Goal: Transaction & Acquisition: Purchase product/service

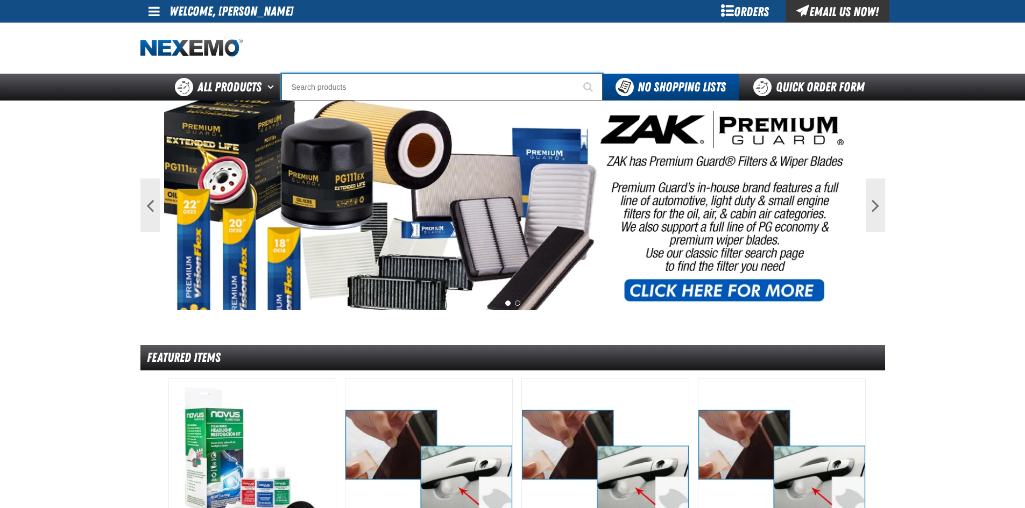
click at [316, 87] on input "Search" at bounding box center [441, 87] width 321 height 27
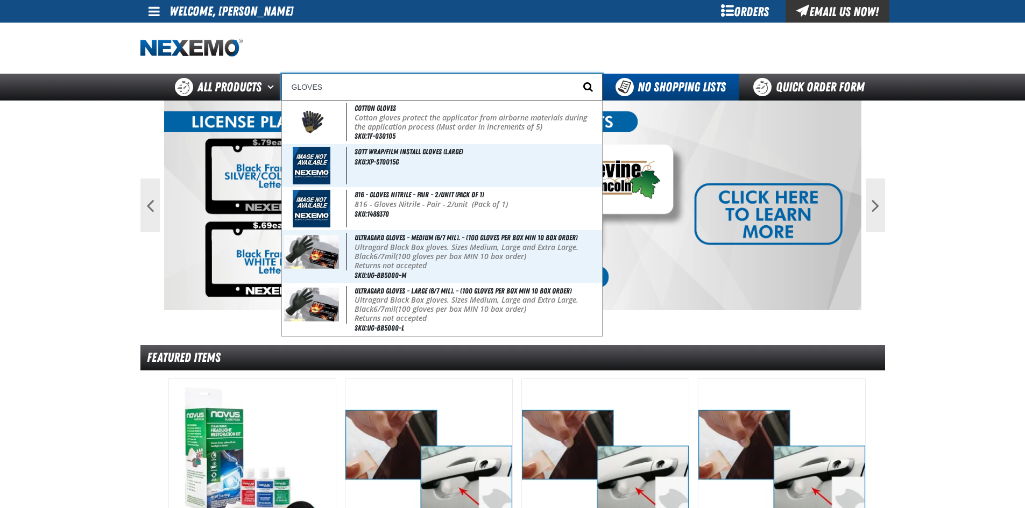
type input "GLOVES"
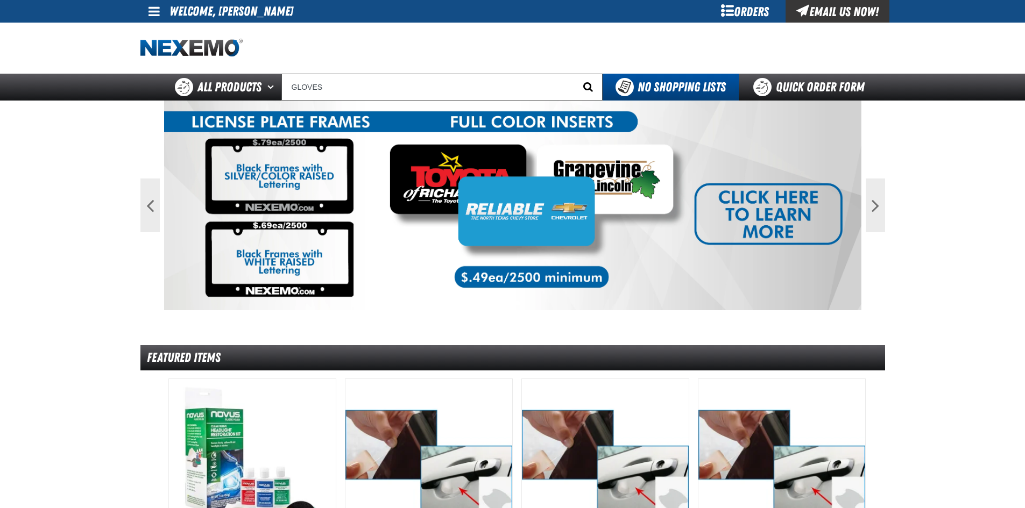
click at [588, 86] on span "Start Searching" at bounding box center [588, 87] width 10 height 10
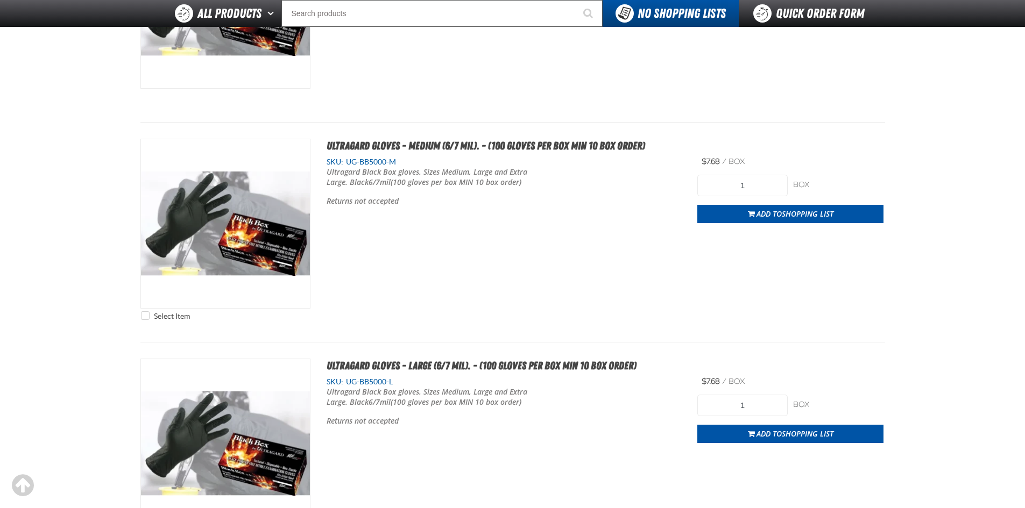
scroll to position [1022, 0]
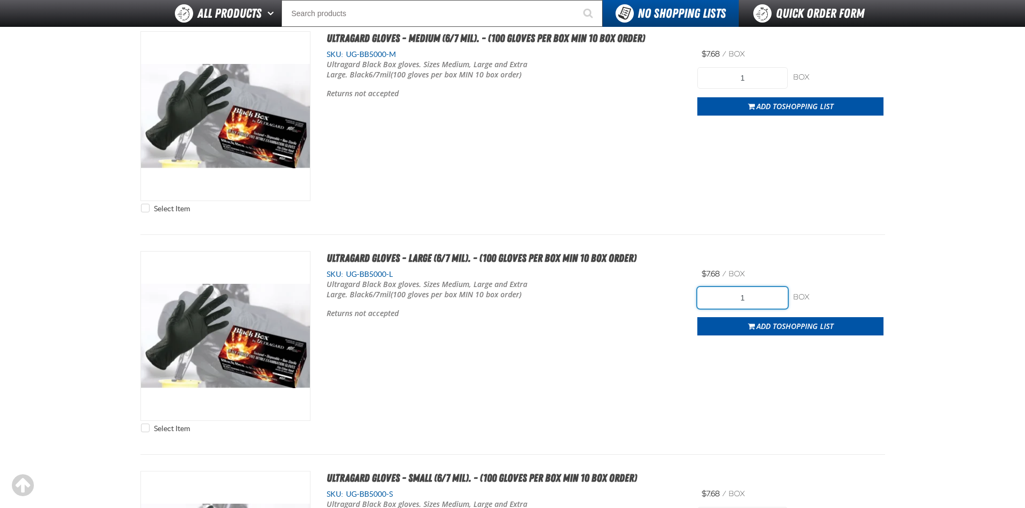
click at [771, 298] on input "1" at bounding box center [742, 298] width 90 height 22
type input "10"
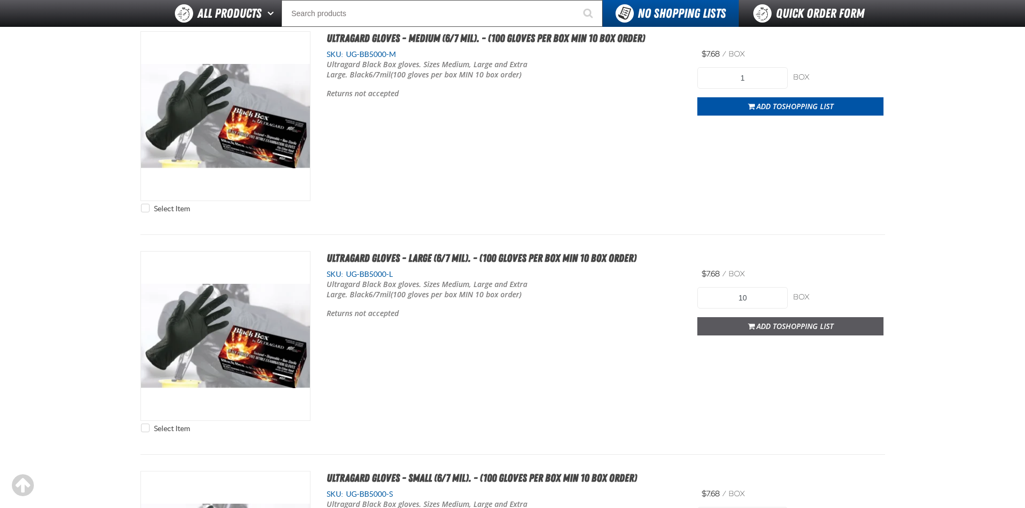
click at [778, 323] on span "Add to Shopping List" at bounding box center [794, 326] width 77 height 10
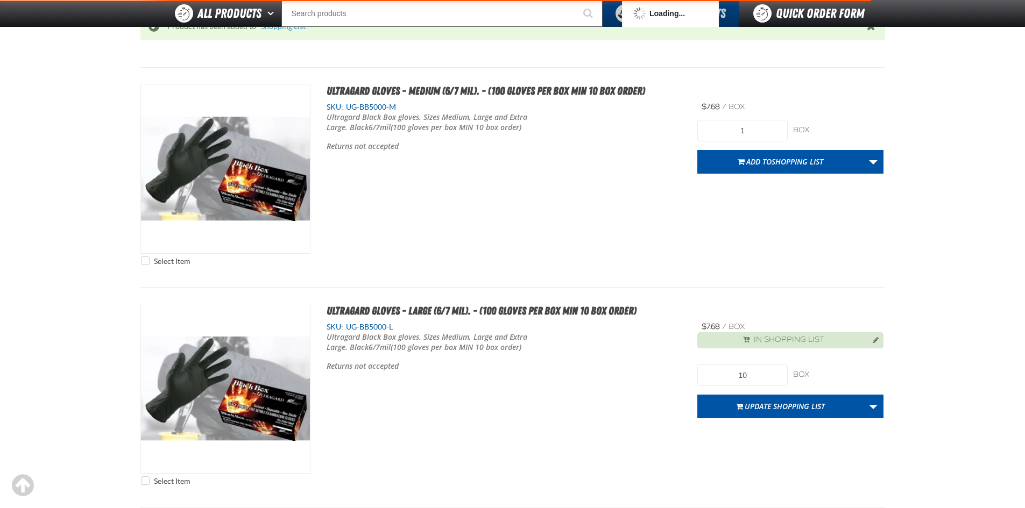
scroll to position [1075, 0]
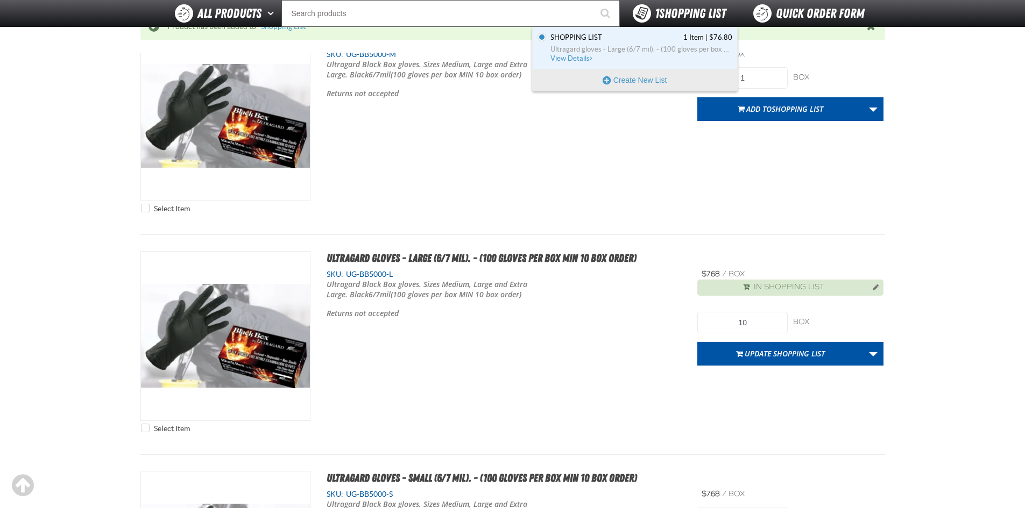
click at [678, 10] on span "1 Shopping List" at bounding box center [690, 13] width 71 height 15
click at [563, 57] on span "View Details" at bounding box center [572, 58] width 44 height 8
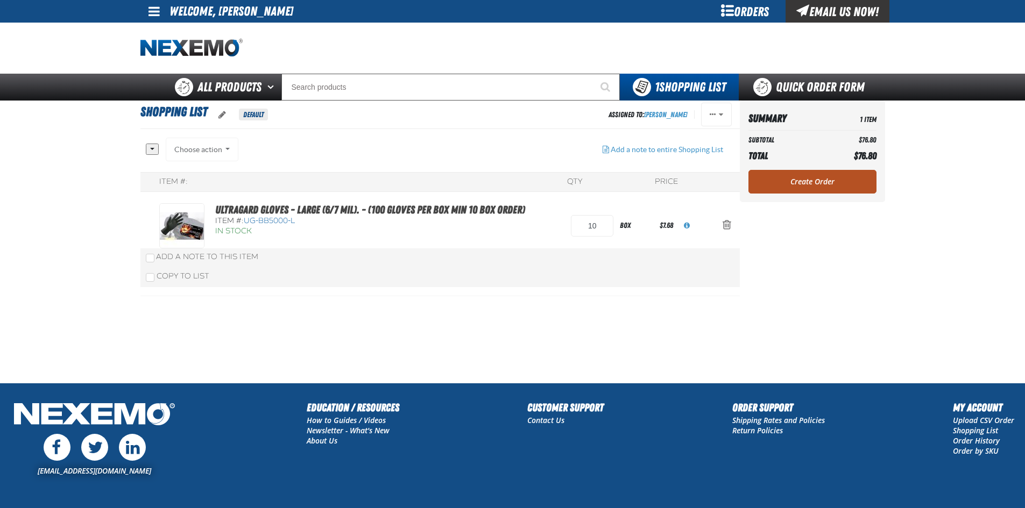
click at [811, 182] on link "Create Order" at bounding box center [812, 182] width 128 height 24
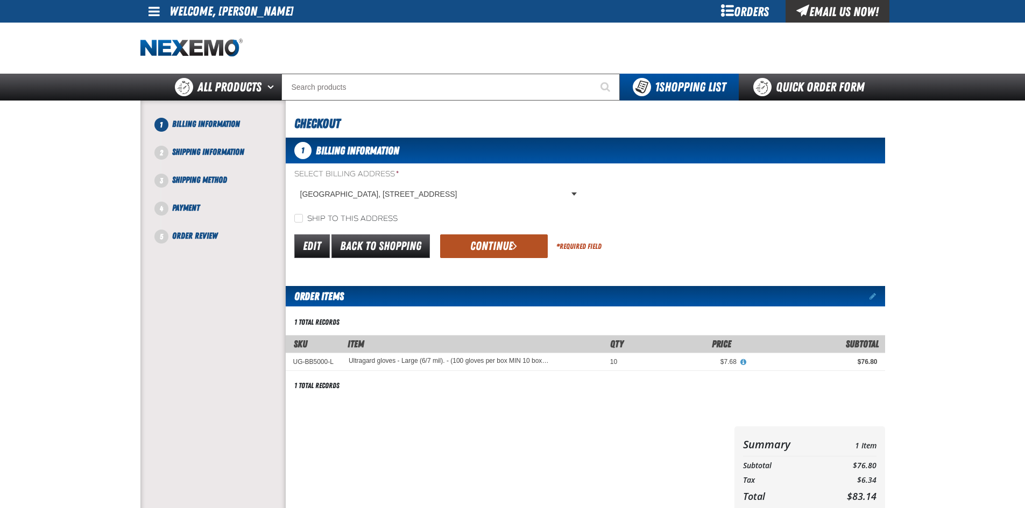
click at [500, 243] on button "Continue" at bounding box center [494, 247] width 108 height 24
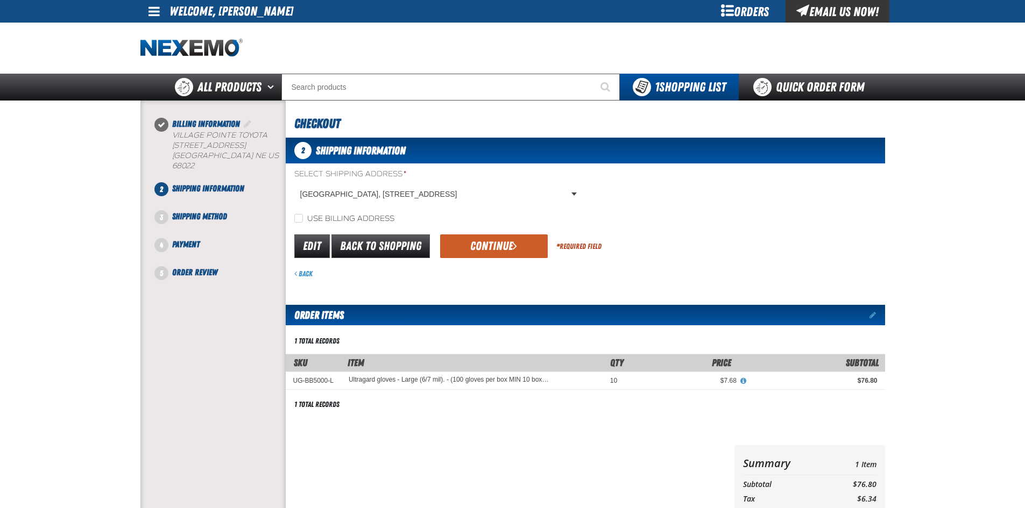
click at [499, 240] on button "Continue" at bounding box center [494, 247] width 108 height 24
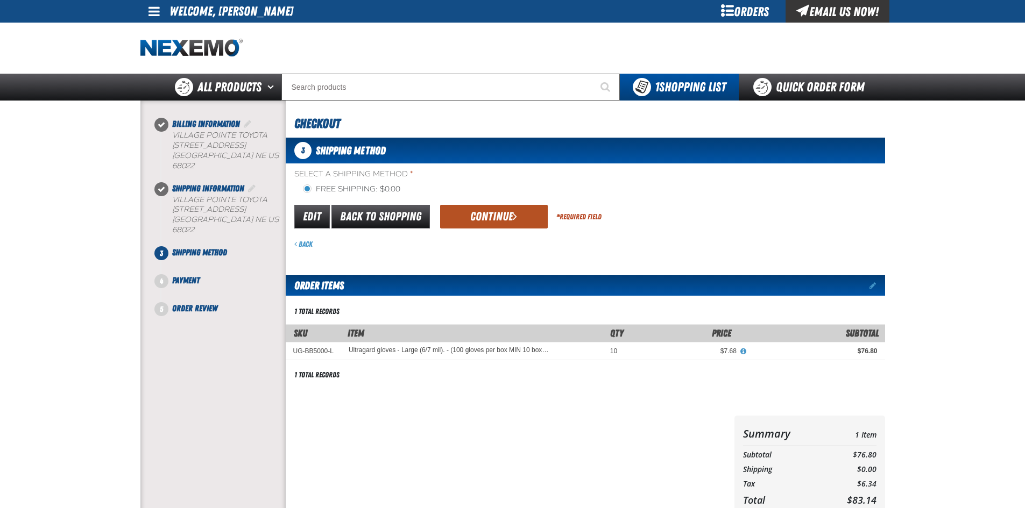
click at [496, 217] on button "Continue" at bounding box center [494, 217] width 108 height 24
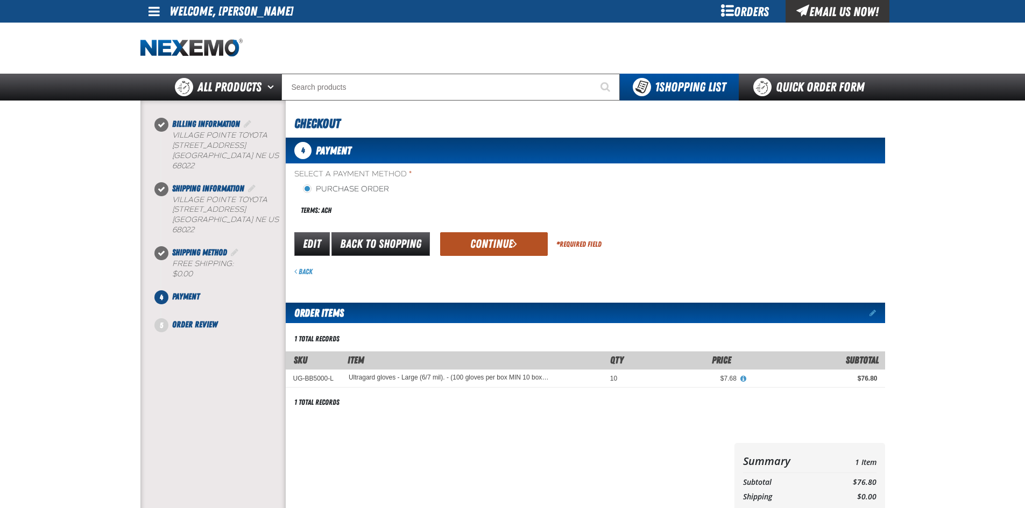
click at [487, 243] on button "Continue" at bounding box center [494, 244] width 108 height 24
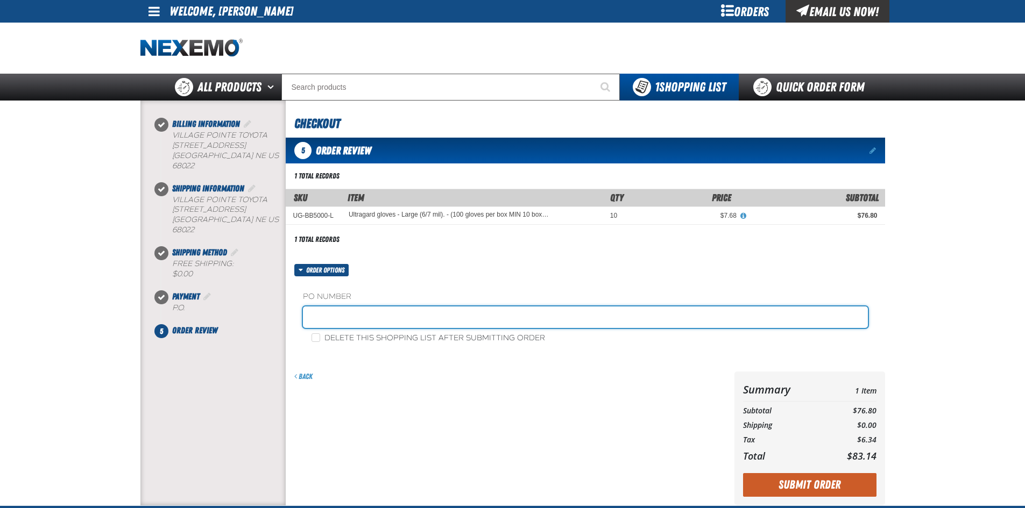
click at [340, 321] on input "text" at bounding box center [585, 318] width 565 height 22
type input "SHOP"
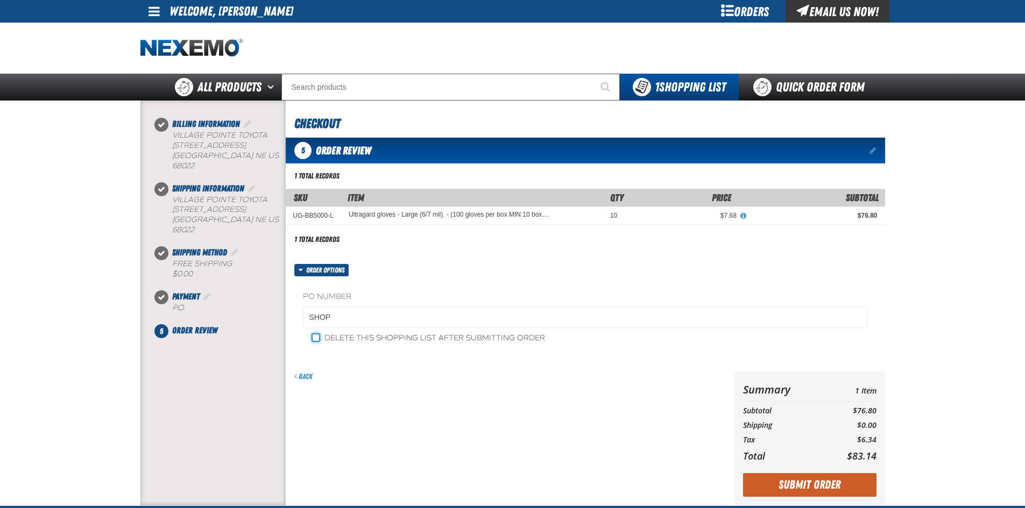
click at [314, 338] on input "Delete this shopping list after submitting order" at bounding box center [315, 337] width 9 height 9
checkbox input "true"
click at [804, 490] on button "Submit Order" at bounding box center [809, 485] width 133 height 24
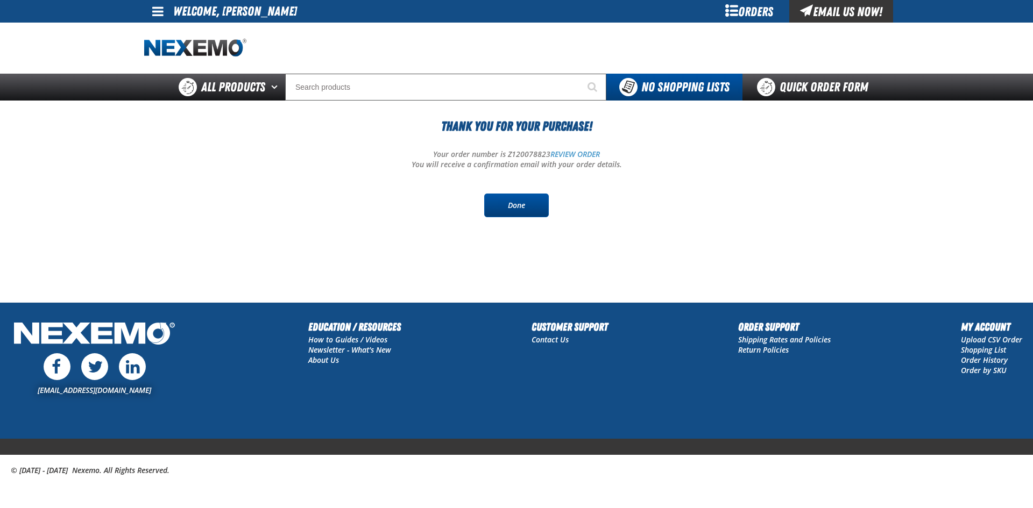
click at [516, 209] on link "Done" at bounding box center [516, 206] width 65 height 24
